Goal: Task Accomplishment & Management: Use online tool/utility

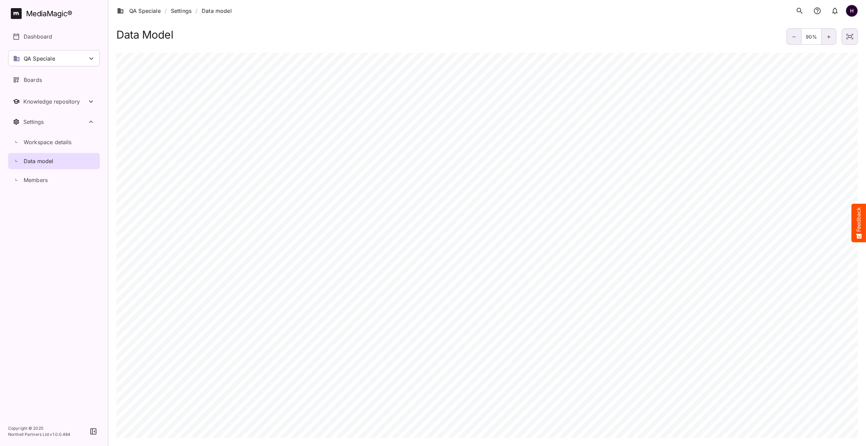
scroll to position [166, 0]
click at [43, 79] on div "Boards" at bounding box center [54, 80] width 83 height 8
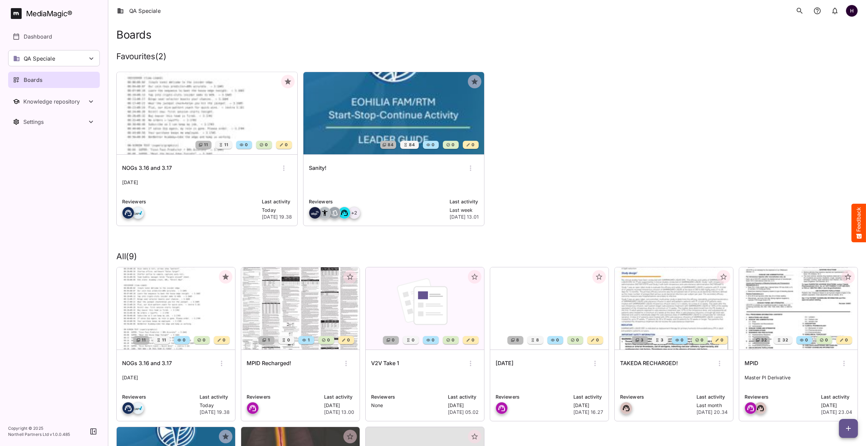
click at [183, 114] on img at bounding box center [207, 113] width 181 height 82
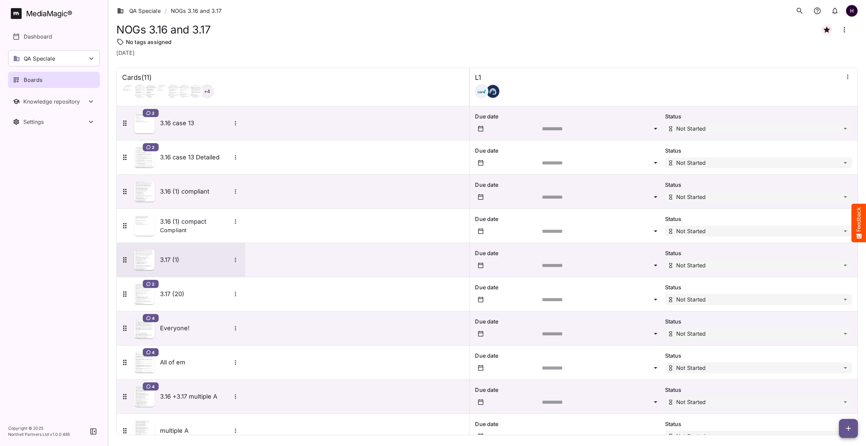
scroll to position [53, 0]
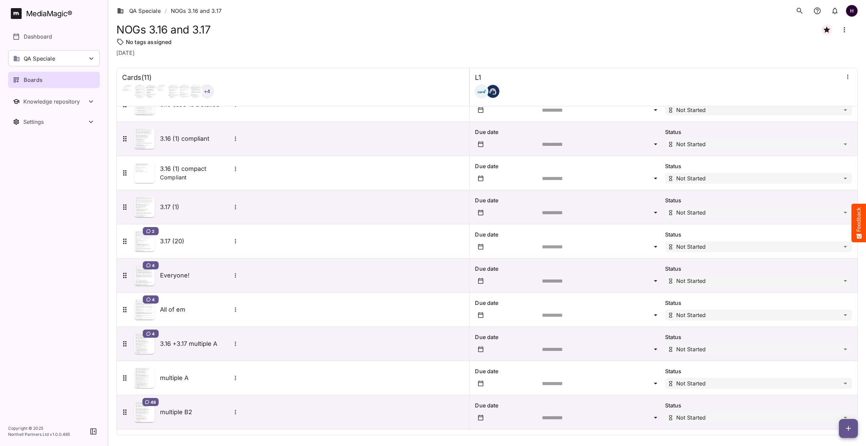
click at [845, 427] on icon "button" at bounding box center [848, 428] width 8 height 8
click at [830, 388] on p "Add new card" at bounding box center [831, 385] width 37 height 8
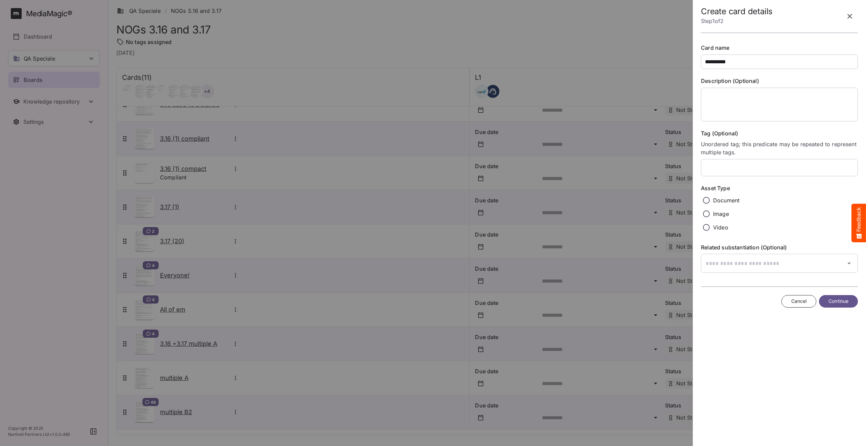
type input "**********"
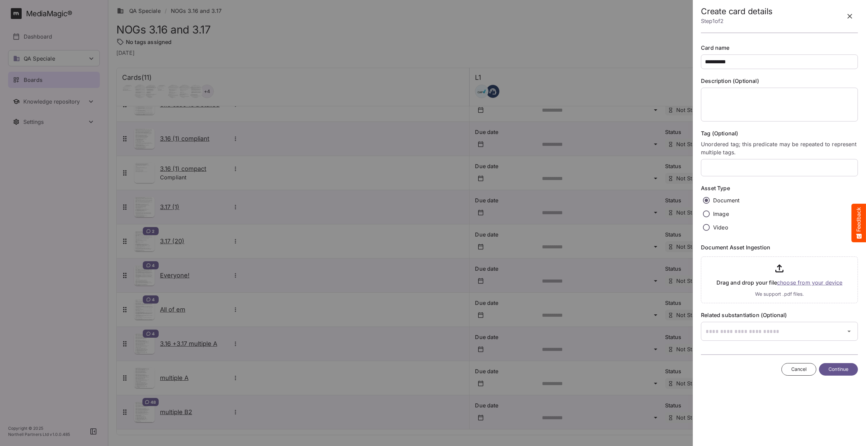
click at [806, 285] on input "file" at bounding box center [779, 278] width 157 height 49
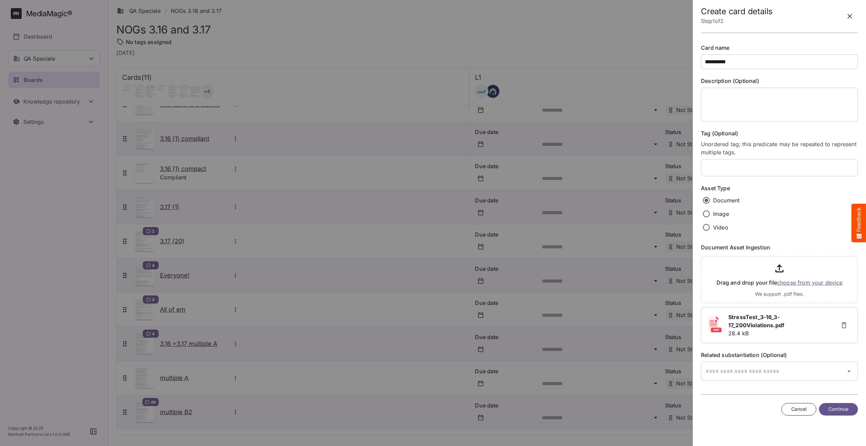
click at [830, 407] on span "Continue" at bounding box center [839, 409] width 20 height 8
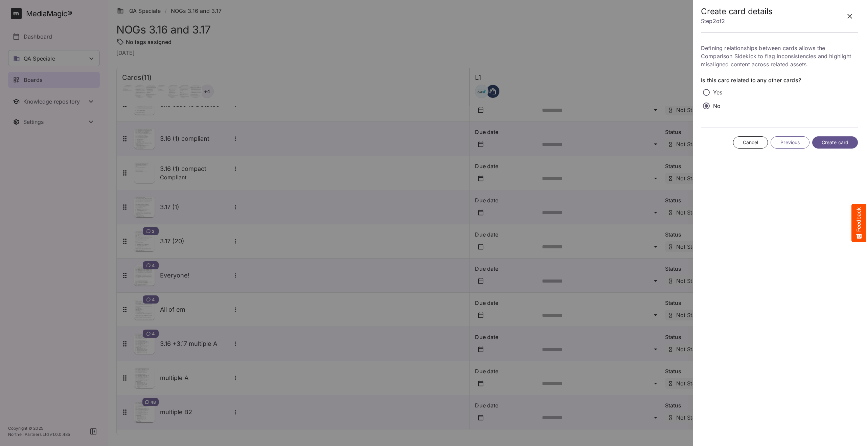
click at [827, 143] on span "Create card" at bounding box center [835, 142] width 27 height 8
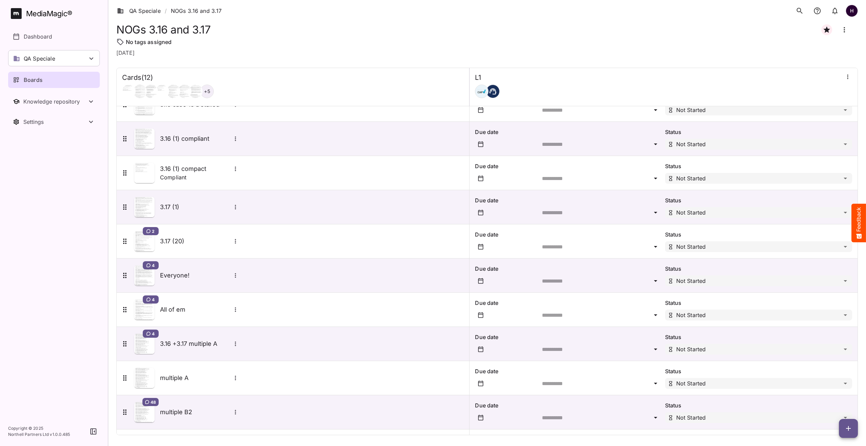
scroll to position [87, 0]
